Goal: Feedback & Contribution: Leave review/rating

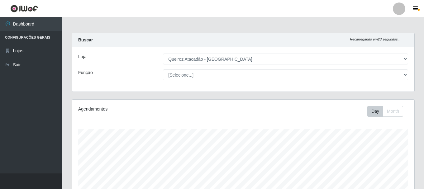
select select "464"
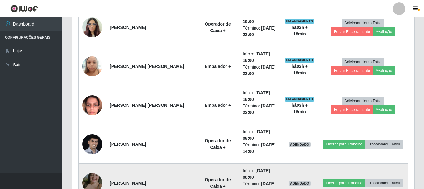
scroll to position [238, 0]
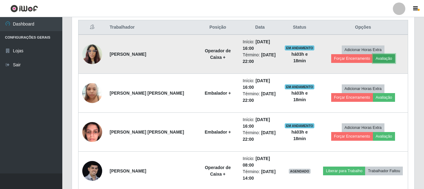
click at [373, 55] on button "Avaliação" at bounding box center [384, 58] width 22 height 9
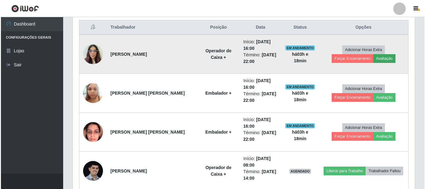
scroll to position [129, 339]
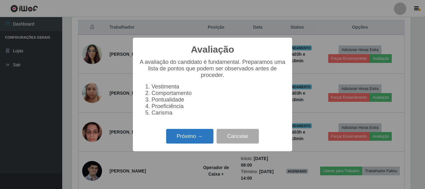
click at [200, 137] on button "Próximo →" at bounding box center [189, 136] width 47 height 15
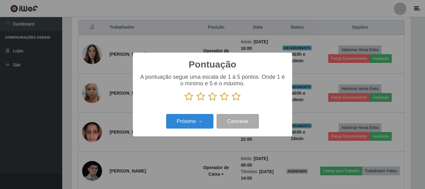
click at [235, 99] on icon at bounding box center [236, 96] width 9 height 9
click at [232, 101] on input "radio" at bounding box center [232, 101] width 0 height 0
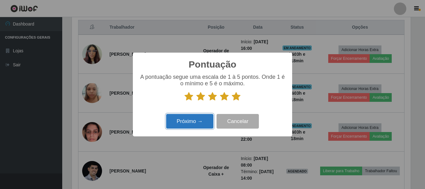
click at [196, 120] on button "Próximo →" at bounding box center [189, 121] width 47 height 15
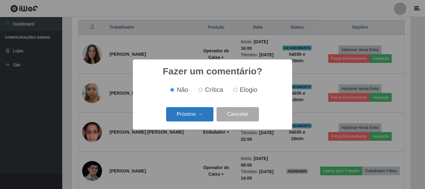
click at [204, 114] on button "Próximo →" at bounding box center [189, 114] width 47 height 15
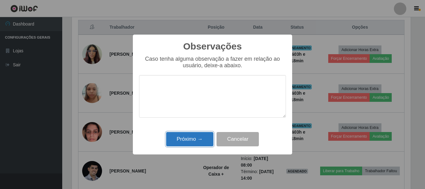
click at [199, 137] on button "Próximo →" at bounding box center [189, 139] width 47 height 15
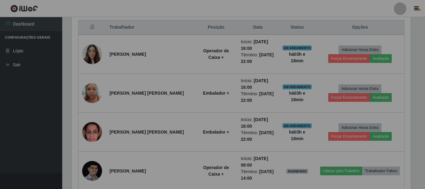
scroll to position [129, 342]
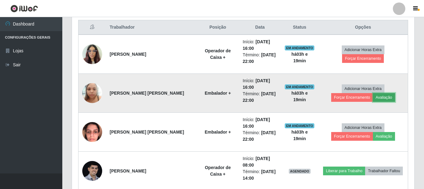
click at [373, 99] on button "Avaliação" at bounding box center [384, 97] width 22 height 9
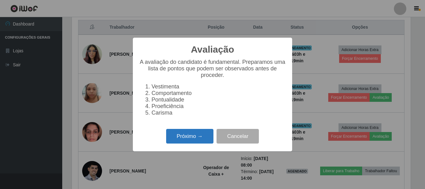
click at [204, 134] on button "Próximo →" at bounding box center [189, 136] width 47 height 15
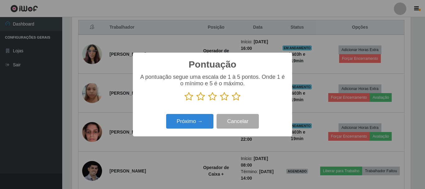
scroll to position [311186, 310977]
click at [223, 96] on icon at bounding box center [224, 96] width 9 height 9
click at [220, 101] on input "radio" at bounding box center [220, 101] width 0 height 0
click at [238, 100] on icon at bounding box center [236, 96] width 9 height 9
click at [232, 101] on input "radio" at bounding box center [232, 101] width 0 height 0
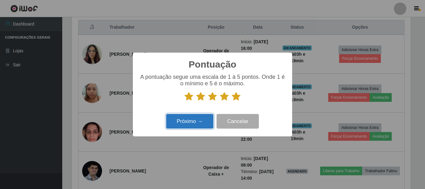
click at [196, 123] on button "Próximo →" at bounding box center [189, 121] width 47 height 15
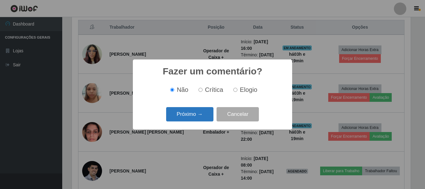
click at [192, 117] on button "Próximo →" at bounding box center [189, 114] width 47 height 15
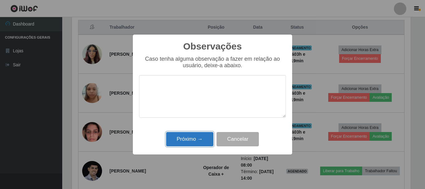
click at [192, 142] on button "Próximo →" at bounding box center [189, 139] width 47 height 15
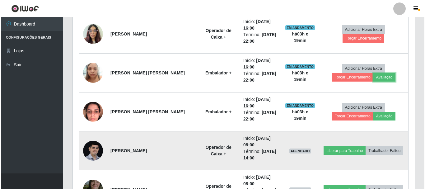
scroll to position [269, 0]
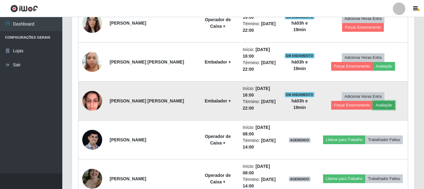
click at [373, 104] on button "Avaliação" at bounding box center [384, 105] width 22 height 9
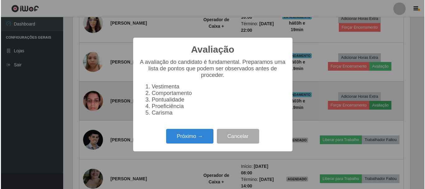
scroll to position [129, 339]
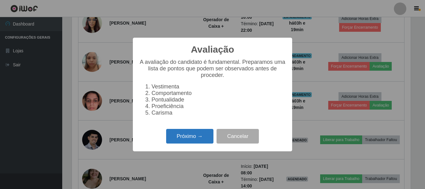
drag, startPoint x: 184, startPoint y: 148, endPoint x: 186, endPoint y: 142, distance: 6.1
click at [186, 142] on div "Próximo → Cancelar" at bounding box center [212, 136] width 147 height 18
click at [186, 142] on button "Próximo →" at bounding box center [189, 136] width 47 height 15
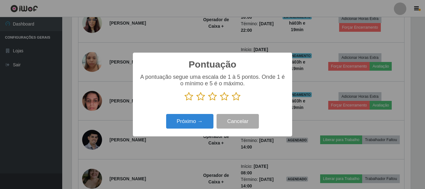
scroll to position [311186, 310977]
click at [237, 100] on icon at bounding box center [236, 96] width 9 height 9
click at [232, 101] on input "radio" at bounding box center [232, 101] width 0 height 0
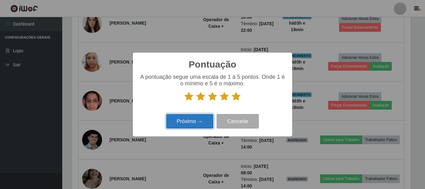
click at [199, 118] on button "Próximo →" at bounding box center [189, 121] width 47 height 15
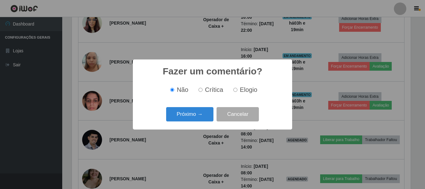
click at [199, 118] on button "Próximo →" at bounding box center [189, 114] width 47 height 15
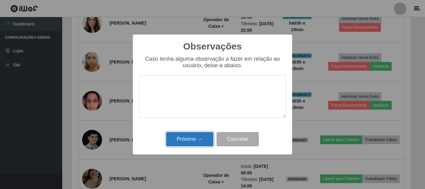
click at [191, 137] on button "Próximo →" at bounding box center [189, 139] width 47 height 15
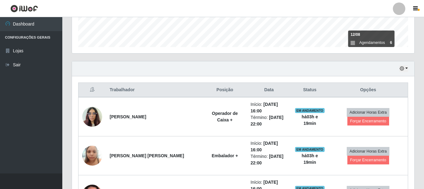
scroll to position [165, 0]
